Goal: Task Accomplishment & Management: Use online tool/utility

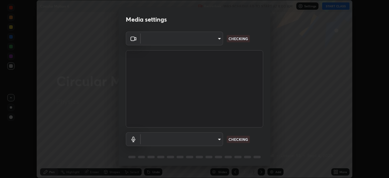
scroll to position [22, 0]
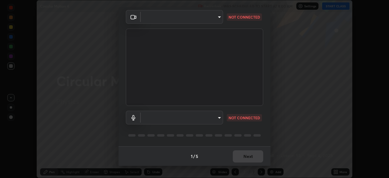
type input "51d019597c161c0694d5583d1f2c643560fde39fe8f4b4da8ea140d4d4830f4c"
click at [218, 117] on body "Erase all Circular Motion 4 Recording WAS SCHEDULED TO START AT 8:00 AM Setting…" at bounding box center [194, 89] width 389 height 178
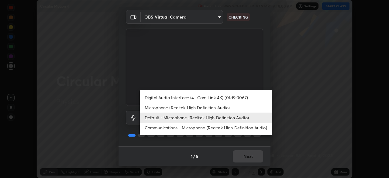
click at [234, 97] on li "Digital Audio Interface (4- Cam Link 4K) (0fd9:0067)" at bounding box center [206, 97] width 132 height 10
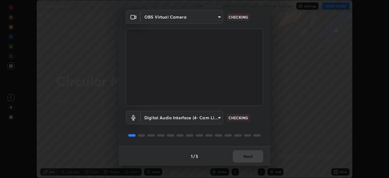
type input "a4bf806e174f28b514a09e546bfe975c56b30a4ccca1efc4e67561df13b2c2e5"
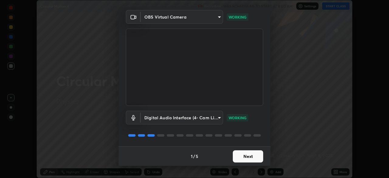
click at [243, 157] on button "Next" at bounding box center [247, 156] width 30 height 12
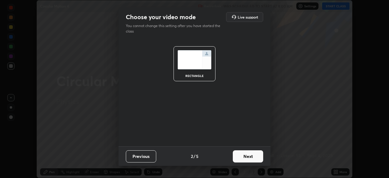
scroll to position [0, 0]
click at [243, 157] on button "Next" at bounding box center [247, 156] width 30 height 12
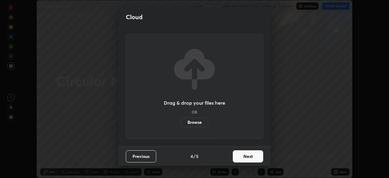
click at [246, 157] on button "Next" at bounding box center [247, 156] width 30 height 12
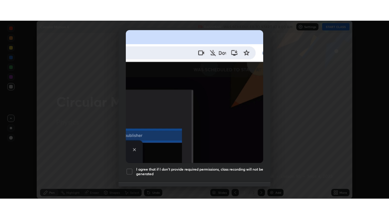
scroll to position [145, 0]
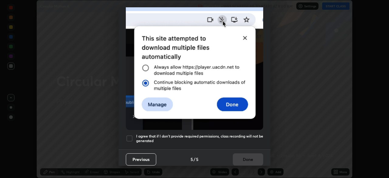
click at [131, 136] on div at bounding box center [129, 137] width 7 height 7
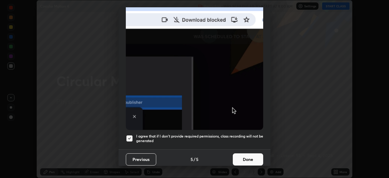
click at [243, 156] on button "Done" at bounding box center [247, 159] width 30 height 12
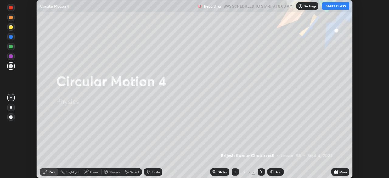
click at [334, 7] on button "START CLASS" at bounding box center [335, 5] width 27 height 7
click at [336, 171] on icon at bounding box center [337, 171] width 2 height 2
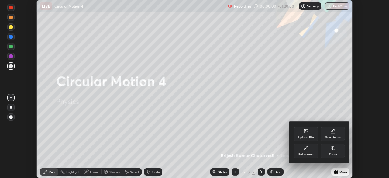
click at [306, 153] on div "Full screen" at bounding box center [305, 154] width 15 height 3
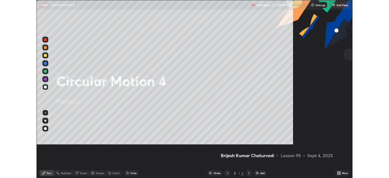
scroll to position [219, 389]
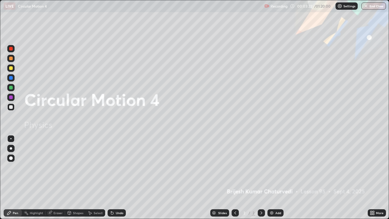
click at [272, 177] on div "Add" at bounding box center [275, 212] width 16 height 7
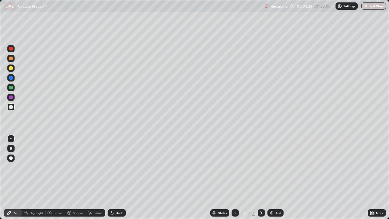
click at [12, 59] on div at bounding box center [11, 58] width 4 height 4
click at [11, 59] on div at bounding box center [11, 58] width 4 height 4
click at [117, 177] on div "Undo" at bounding box center [120, 212] width 8 height 3
click at [116, 177] on div "Undo" at bounding box center [120, 212] width 8 height 3
click at [114, 177] on div "Undo" at bounding box center [116, 212] width 18 height 7
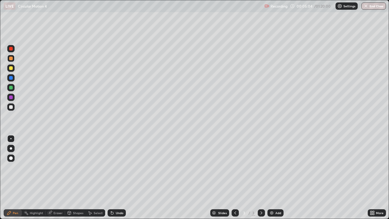
click at [117, 177] on div "Undo" at bounding box center [120, 212] width 8 height 3
click at [116, 177] on div "Undo" at bounding box center [120, 212] width 8 height 3
click at [115, 177] on div "Undo" at bounding box center [116, 212] width 18 height 7
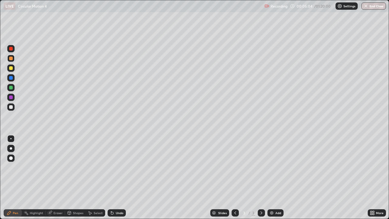
click at [116, 177] on div "Undo" at bounding box center [120, 212] width 8 height 3
click at [117, 177] on div "Undo" at bounding box center [116, 212] width 18 height 7
click at [118, 177] on div "Undo" at bounding box center [120, 212] width 8 height 3
click at [120, 177] on div "Undo" at bounding box center [120, 212] width 8 height 3
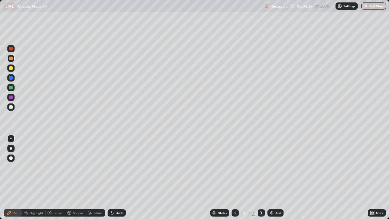
click at [116, 177] on div "Undo" at bounding box center [120, 212] width 8 height 3
click at [276, 177] on div "Add" at bounding box center [278, 212] width 6 height 3
click at [119, 177] on div "Undo" at bounding box center [120, 212] width 8 height 3
click at [118, 177] on div "Undo" at bounding box center [120, 212] width 8 height 3
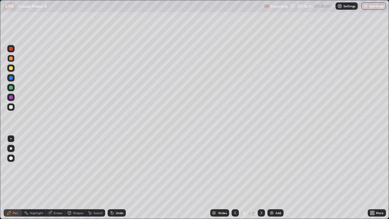
click at [273, 177] on div "Add" at bounding box center [275, 212] width 16 height 7
click at [116, 177] on div "Undo" at bounding box center [120, 212] width 8 height 3
click at [114, 177] on div "Undo" at bounding box center [116, 212] width 18 height 7
click at [117, 177] on div "Undo" at bounding box center [116, 212] width 18 height 7
click at [273, 177] on img at bounding box center [271, 212] width 5 height 5
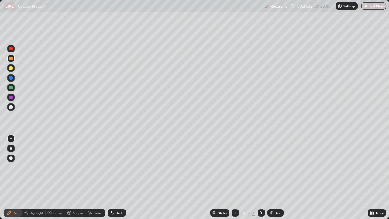
click at [11, 59] on div at bounding box center [11, 58] width 4 height 4
click at [11, 69] on div at bounding box center [11, 68] width 4 height 4
click at [114, 177] on div "Undo" at bounding box center [116, 212] width 18 height 7
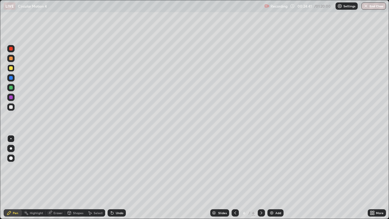
click at [114, 177] on div "Undo" at bounding box center [116, 212] width 18 height 7
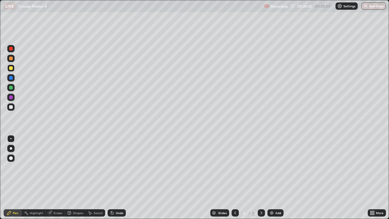
click at [114, 177] on div "Undo" at bounding box center [116, 212] width 18 height 7
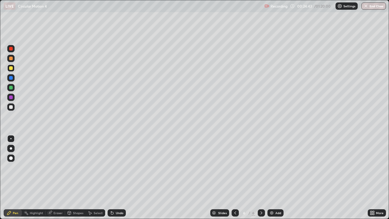
click at [114, 177] on div "Undo" at bounding box center [116, 212] width 18 height 7
click at [111, 177] on icon at bounding box center [112, 213] width 2 height 2
click at [118, 177] on div "Undo" at bounding box center [120, 212] width 8 height 3
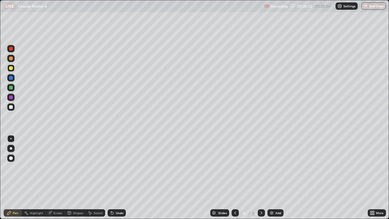
click at [116, 177] on div "Undo" at bounding box center [120, 212] width 8 height 3
click at [118, 177] on div "Undo" at bounding box center [120, 212] width 8 height 3
click at [120, 177] on div "Undo" at bounding box center [120, 212] width 8 height 3
click at [118, 177] on div "Undo" at bounding box center [120, 212] width 8 height 3
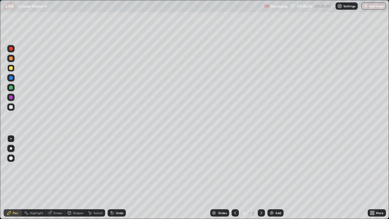
click at [118, 177] on div "Undo" at bounding box center [120, 212] width 8 height 3
click at [119, 177] on div "Undo" at bounding box center [120, 212] width 8 height 3
click at [117, 177] on div "Undo" at bounding box center [120, 212] width 8 height 3
click at [271, 177] on img at bounding box center [271, 212] width 5 height 5
click at [234, 177] on icon at bounding box center [234, 212] width 5 height 5
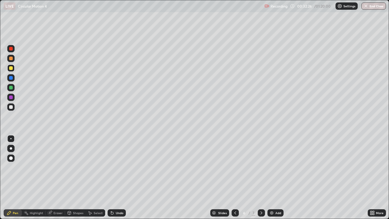
click at [260, 177] on icon at bounding box center [261, 212] width 5 height 5
click at [116, 177] on div "Undo" at bounding box center [120, 212] width 8 height 3
click at [117, 177] on div "Undo" at bounding box center [120, 212] width 8 height 3
click at [275, 177] on div "Add" at bounding box center [278, 212] width 6 height 3
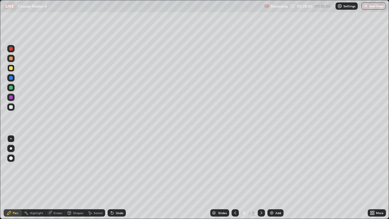
click at [11, 59] on div at bounding box center [11, 58] width 4 height 4
click at [116, 177] on div "Undo" at bounding box center [120, 212] width 8 height 3
click at [120, 177] on div "Undo" at bounding box center [120, 212] width 8 height 3
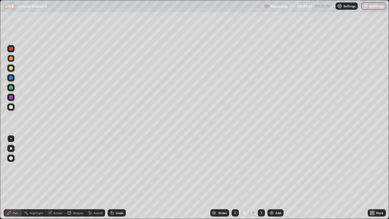
click at [120, 177] on div "Undo" at bounding box center [120, 212] width 8 height 3
click at [116, 177] on div "Undo" at bounding box center [116, 212] width 18 height 7
click at [276, 177] on div "Add" at bounding box center [275, 212] width 16 height 7
click at [116, 177] on div "Undo" at bounding box center [120, 212] width 8 height 3
click at [119, 177] on div "Undo" at bounding box center [120, 212] width 8 height 3
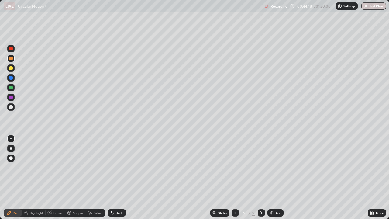
click at [119, 177] on div "Undo" at bounding box center [120, 212] width 8 height 3
click at [118, 177] on div "Undo" at bounding box center [120, 212] width 8 height 3
click at [280, 177] on div "Add" at bounding box center [275, 212] width 16 height 7
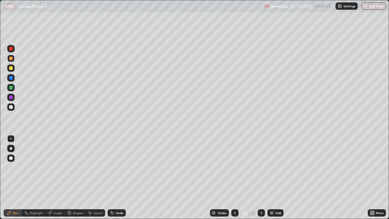
click at [11, 66] on div at bounding box center [11, 68] width 4 height 4
click at [11, 99] on div at bounding box center [11, 97] width 4 height 4
click at [11, 59] on div at bounding box center [11, 58] width 4 height 4
click at [10, 98] on div at bounding box center [11, 97] width 4 height 4
click at [11, 87] on div at bounding box center [11, 88] width 4 height 4
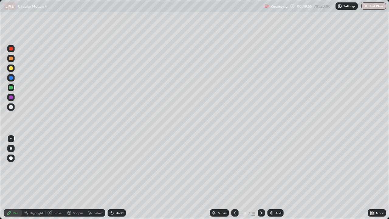
click at [117, 177] on div "Undo" at bounding box center [116, 212] width 18 height 7
click at [118, 177] on div "Undo" at bounding box center [116, 212] width 18 height 7
click at [114, 177] on div "Undo" at bounding box center [116, 212] width 18 height 7
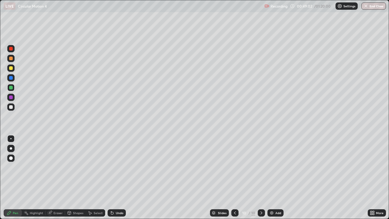
click at [116, 177] on div "Undo" at bounding box center [120, 212] width 8 height 3
click at [118, 177] on div "Undo" at bounding box center [120, 212] width 8 height 3
click at [11, 49] on div at bounding box center [11, 49] width 4 height 4
click at [260, 177] on icon at bounding box center [261, 212] width 2 height 3
click at [275, 177] on div "Add" at bounding box center [278, 212] width 6 height 3
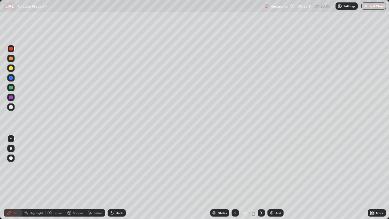
click at [11, 59] on div at bounding box center [11, 58] width 4 height 4
click at [118, 177] on div "Undo" at bounding box center [116, 212] width 18 height 7
click at [12, 48] on div at bounding box center [11, 49] width 4 height 4
click at [12, 59] on div at bounding box center [11, 58] width 4 height 4
click at [11, 49] on div at bounding box center [11, 49] width 4 height 4
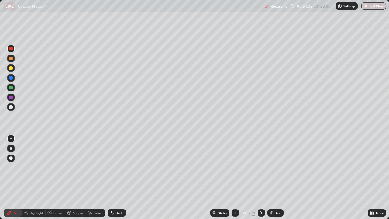
click at [12, 98] on div at bounding box center [11, 97] width 4 height 4
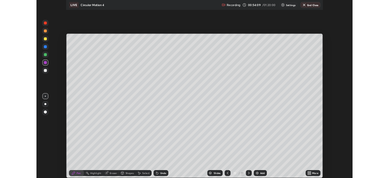
scroll to position [30175, 29964]
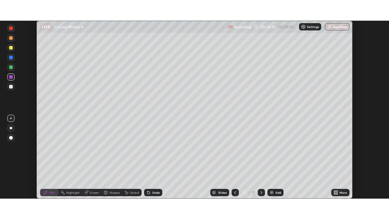
scroll to position [178, 389]
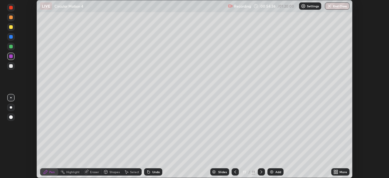
click at [336, 170] on icon at bounding box center [337, 171] width 2 height 2
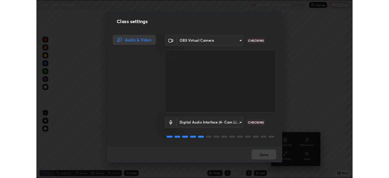
scroll to position [1, 0]
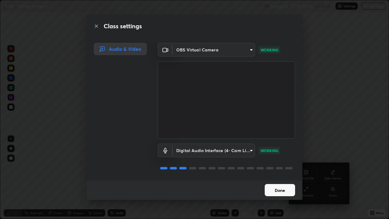
click at [284, 177] on button "Done" at bounding box center [279, 190] width 30 height 12
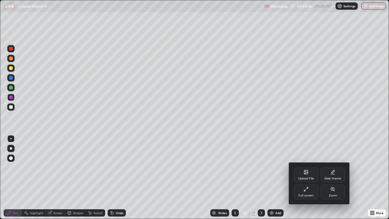
click at [311, 177] on div "Full screen" at bounding box center [306, 191] width 24 height 15
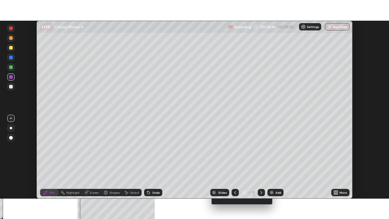
scroll to position [30175, 29964]
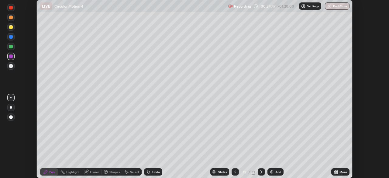
click at [336, 172] on icon at bounding box center [337, 173] width 2 height 2
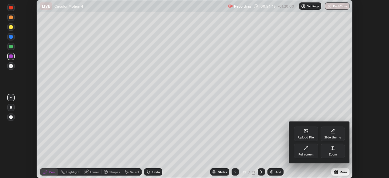
click at [311, 151] on div "Full screen" at bounding box center [306, 150] width 24 height 15
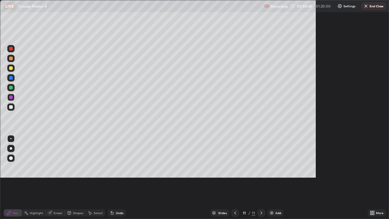
scroll to position [219, 389]
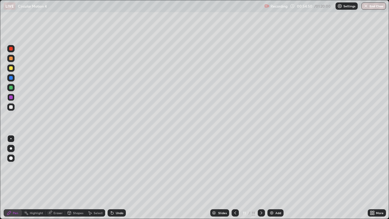
click at [117, 177] on div "Undo" at bounding box center [120, 212] width 8 height 3
click at [11, 98] on div at bounding box center [11, 97] width 4 height 4
click at [119, 177] on div "Undo" at bounding box center [120, 212] width 8 height 3
click at [93, 177] on div "Select" at bounding box center [95, 212] width 19 height 7
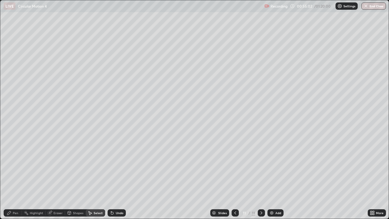
click at [79, 177] on div "Shapes" at bounding box center [78, 212] width 10 height 3
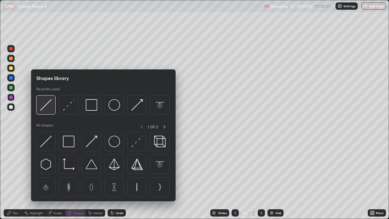
click at [48, 106] on img at bounding box center [46, 105] width 12 height 12
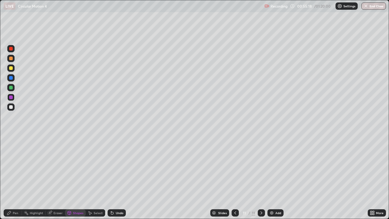
click at [11, 69] on div at bounding box center [11, 68] width 4 height 4
click at [11, 88] on div at bounding box center [11, 88] width 4 height 4
click at [118, 177] on div "Undo" at bounding box center [120, 212] width 8 height 3
click at [117, 177] on div "Undo" at bounding box center [120, 212] width 8 height 3
click at [15, 177] on div "Pen" at bounding box center [15, 212] width 5 height 3
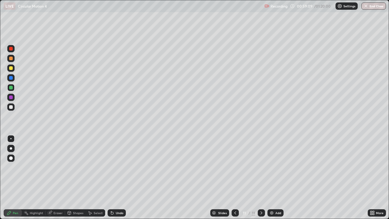
click at [11, 49] on div at bounding box center [11, 49] width 4 height 4
click at [114, 177] on div "Undo" at bounding box center [116, 212] width 18 height 7
click at [93, 177] on div "Select" at bounding box center [95, 212] width 19 height 7
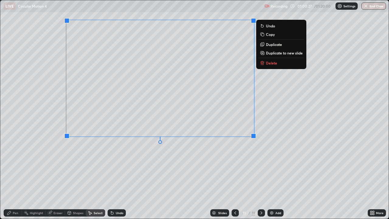
click at [118, 168] on div "0 ° Undo Copy Duplicate Duplicate to new slide Delete" at bounding box center [194, 109] width 388 height 218
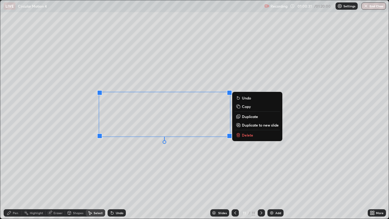
click at [246, 135] on p "Delete" at bounding box center [247, 134] width 11 height 5
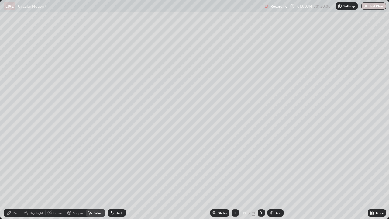
click at [15, 177] on div "Pen" at bounding box center [15, 212] width 5 height 3
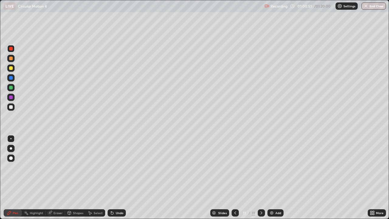
click at [115, 177] on div "Undo" at bounding box center [116, 212] width 18 height 7
click at [114, 177] on div "Undo" at bounding box center [116, 212] width 18 height 7
click at [97, 177] on div "Select" at bounding box center [97, 212] width 9 height 3
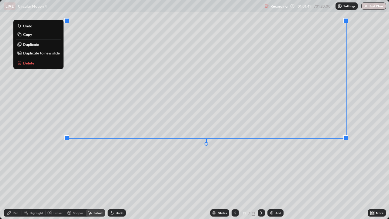
click at [29, 63] on p "Delete" at bounding box center [28, 62] width 11 height 5
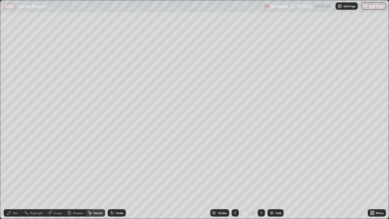
click at [118, 177] on div "Undo" at bounding box center [120, 212] width 8 height 3
click at [234, 177] on icon at bounding box center [234, 212] width 5 height 5
click at [263, 177] on div at bounding box center [260, 212] width 7 height 7
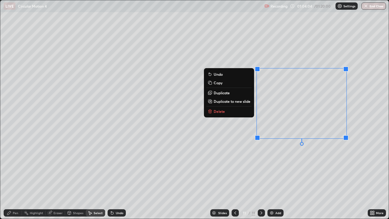
click at [218, 113] on p "Delete" at bounding box center [218, 111] width 11 height 5
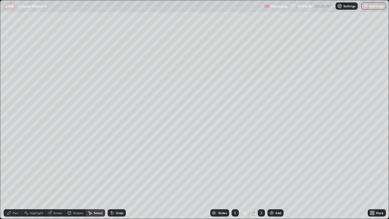
click at [15, 177] on div "Pen" at bounding box center [15, 212] width 5 height 3
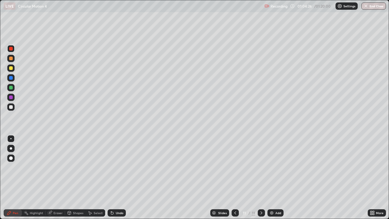
click at [10, 59] on div at bounding box center [11, 58] width 4 height 4
click at [10, 106] on div at bounding box center [11, 107] width 4 height 4
click at [116, 177] on div "Undo" at bounding box center [120, 212] width 8 height 3
click at [11, 68] on div at bounding box center [11, 68] width 4 height 4
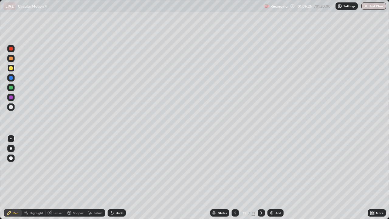
click at [116, 177] on div "Undo" at bounding box center [120, 212] width 8 height 3
click at [119, 177] on div "Undo" at bounding box center [116, 212] width 18 height 7
click at [119, 177] on div "Undo" at bounding box center [120, 212] width 8 height 3
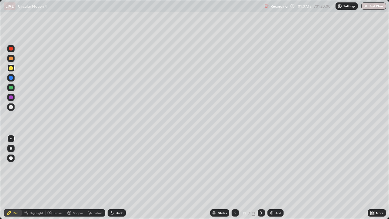
click at [12, 106] on div at bounding box center [11, 107] width 4 height 4
click at [234, 177] on icon at bounding box center [235, 212] width 2 height 3
click at [233, 177] on div at bounding box center [234, 212] width 7 height 7
click at [260, 177] on icon at bounding box center [261, 212] width 5 height 5
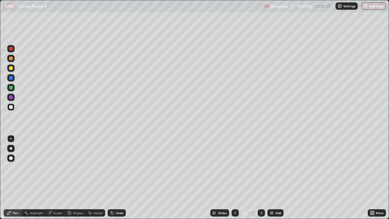
click at [272, 177] on div "Add" at bounding box center [275, 212] width 16 height 7
click at [118, 177] on div "Undo" at bounding box center [120, 212] width 8 height 3
click at [120, 177] on div "Undo" at bounding box center [116, 212] width 18 height 7
click at [234, 177] on icon at bounding box center [234, 212] width 5 height 5
click at [12, 48] on div at bounding box center [11, 49] width 4 height 4
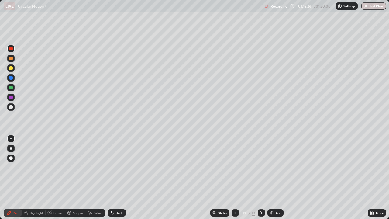
click at [55, 177] on div "Eraser" at bounding box center [57, 212] width 9 height 3
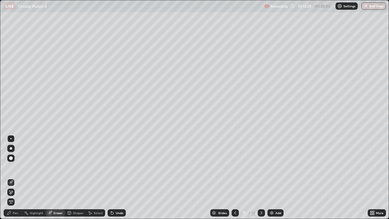
click at [14, 177] on div "Pen" at bounding box center [15, 212] width 5 height 3
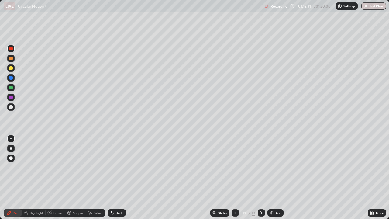
click at [11, 107] on div at bounding box center [11, 107] width 4 height 4
click at [261, 177] on icon at bounding box center [261, 212] width 5 height 5
click at [119, 177] on div "Undo" at bounding box center [116, 212] width 18 height 7
click at [13, 70] on div at bounding box center [10, 67] width 7 height 7
click at [12, 59] on div at bounding box center [11, 58] width 4 height 4
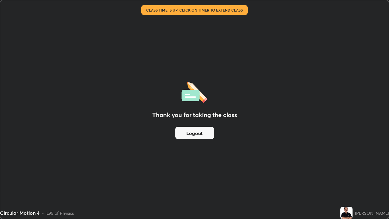
click at [201, 135] on button "Logout" at bounding box center [194, 133] width 39 height 12
click at [205, 133] on button "Logout" at bounding box center [194, 133] width 39 height 12
